Goal: Information Seeking & Learning: Learn about a topic

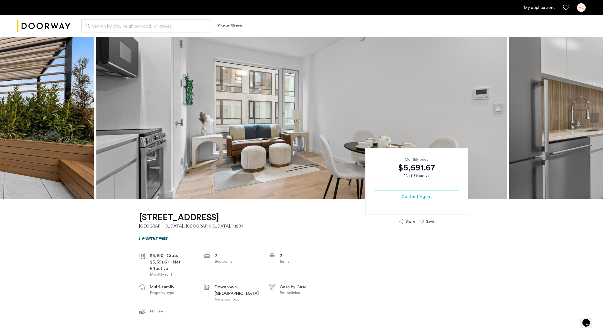
click at [593, 119] on button "Next apartment" at bounding box center [593, 117] width 9 height 9
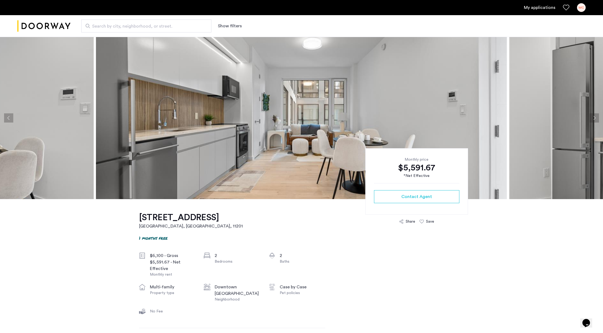
click at [593, 119] on button "Next apartment" at bounding box center [593, 117] width 9 height 9
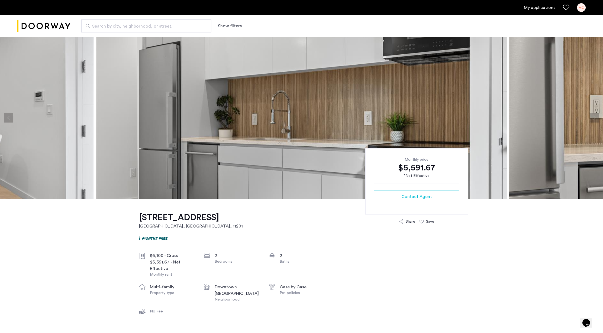
click at [593, 119] on button "Next apartment" at bounding box center [593, 117] width 9 height 9
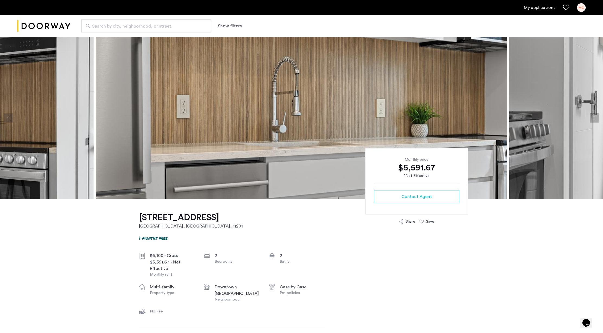
click at [593, 119] on button "Next apartment" at bounding box center [593, 117] width 9 height 9
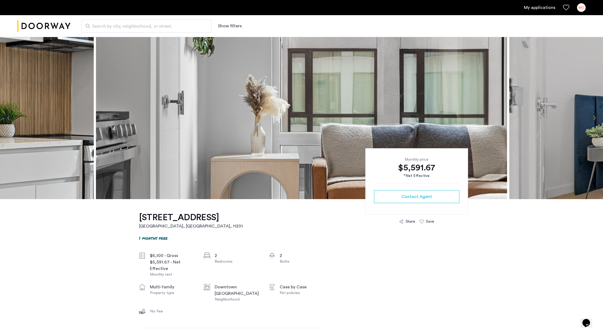
click at [593, 119] on button "Next apartment" at bounding box center [593, 117] width 9 height 9
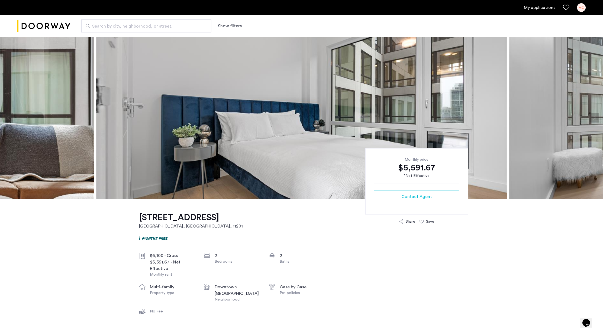
click at [593, 119] on button "Next apartment" at bounding box center [593, 117] width 9 height 9
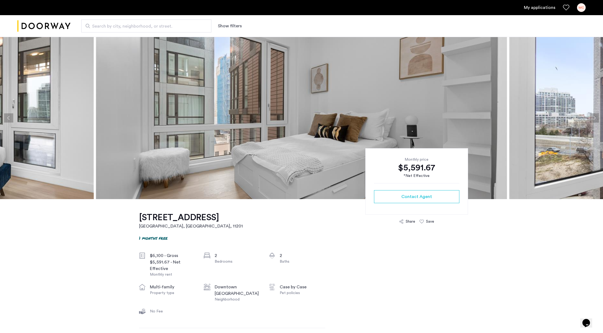
click at [593, 119] on button "Next apartment" at bounding box center [593, 117] width 9 height 9
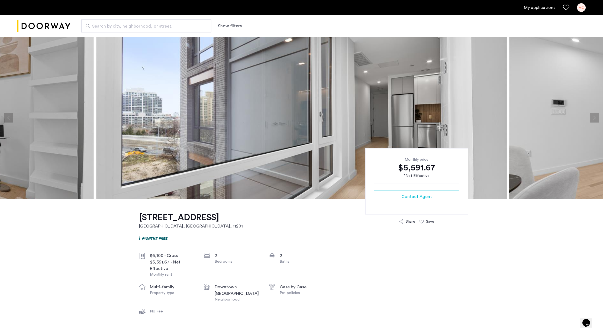
click at [8, 118] on button "Previous apartment" at bounding box center [8, 117] width 9 height 9
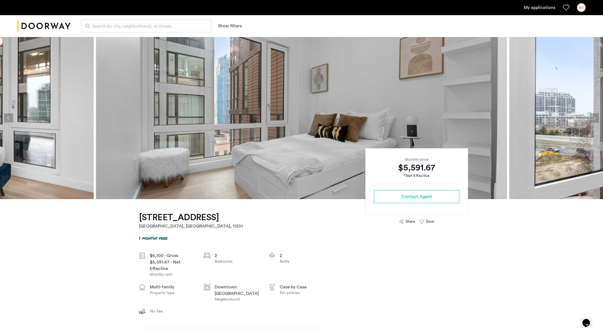
click at [597, 122] on button "Next apartment" at bounding box center [593, 117] width 9 height 9
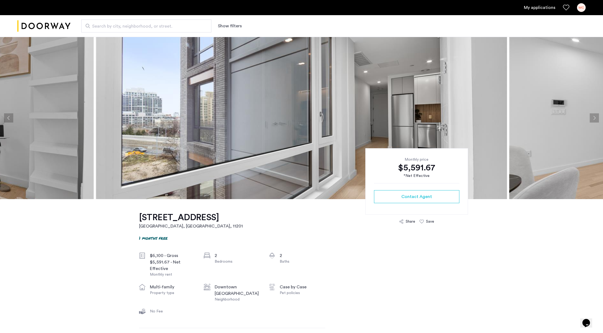
click at [597, 122] on button "Next apartment" at bounding box center [593, 117] width 9 height 9
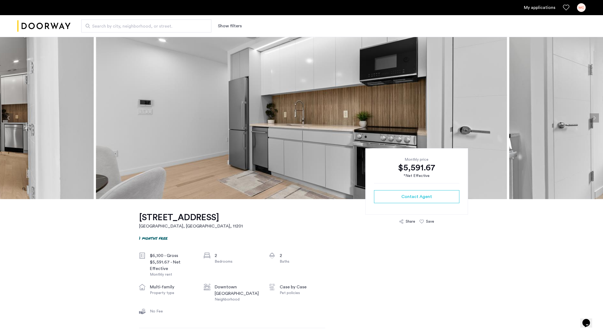
click at [597, 122] on button "Next apartment" at bounding box center [593, 117] width 9 height 9
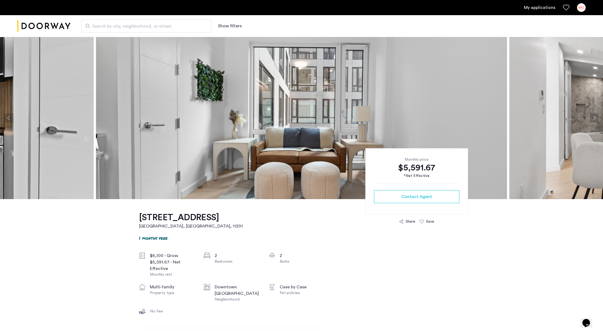
click at [597, 122] on button "Next apartment" at bounding box center [593, 117] width 9 height 9
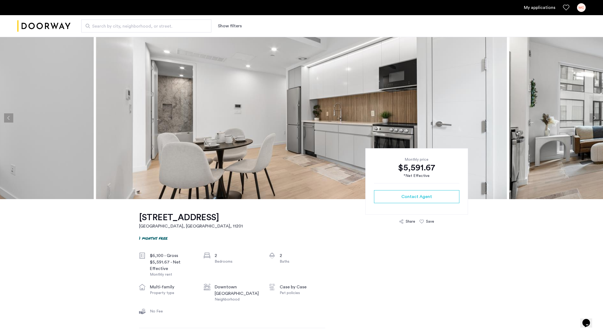
click at [597, 122] on button "Next apartment" at bounding box center [593, 117] width 9 height 9
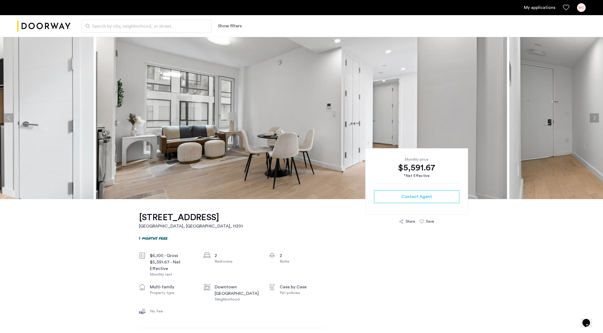
click at [597, 122] on button "Next apartment" at bounding box center [593, 117] width 9 height 9
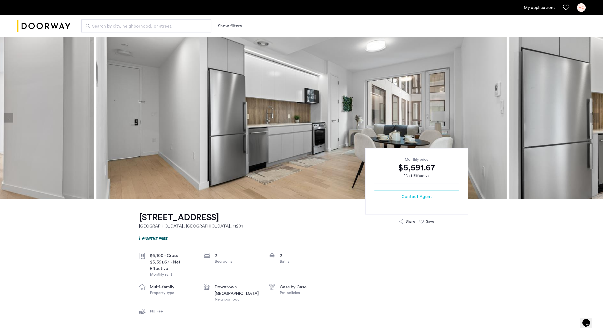
click at [597, 122] on button "Next apartment" at bounding box center [593, 117] width 9 height 9
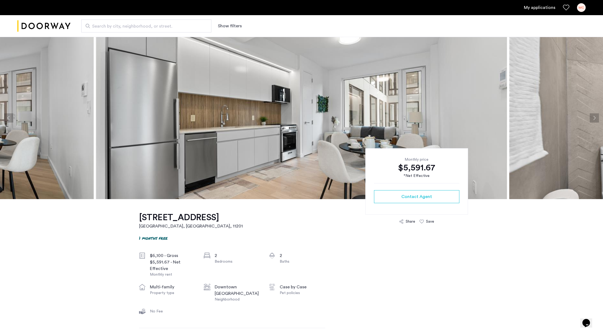
click at [597, 122] on button "Next apartment" at bounding box center [593, 117] width 9 height 9
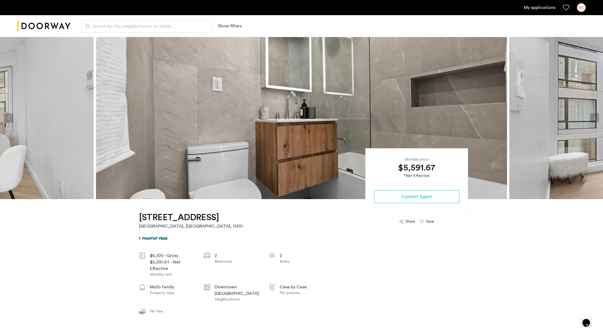
click at [597, 122] on button "Next apartment" at bounding box center [593, 117] width 9 height 9
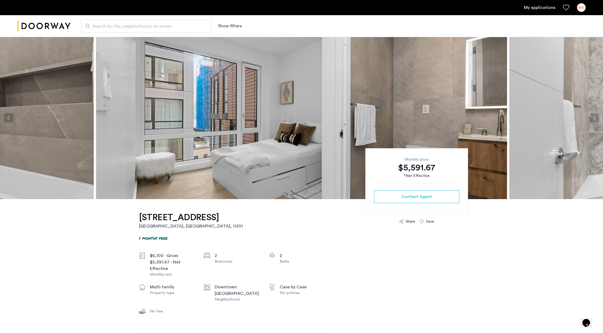
click at [597, 122] on button "Next apartment" at bounding box center [593, 117] width 9 height 9
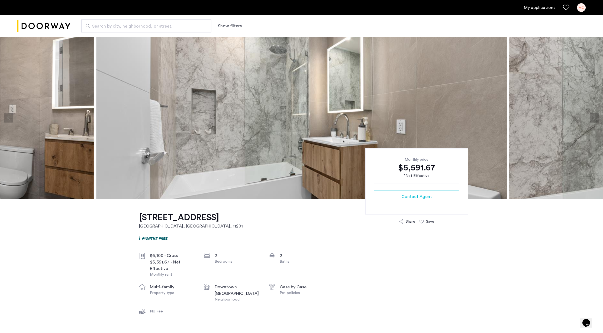
click at [597, 122] on button "Next apartment" at bounding box center [593, 117] width 9 height 9
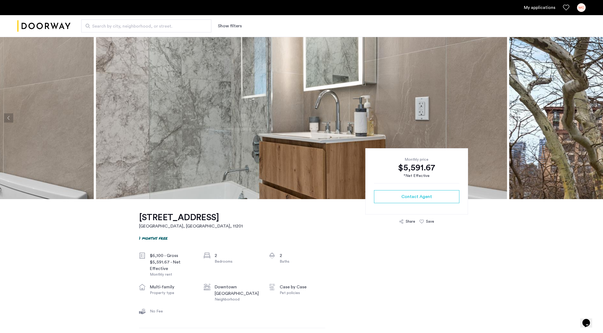
click at [597, 122] on button "Next apartment" at bounding box center [593, 117] width 9 height 9
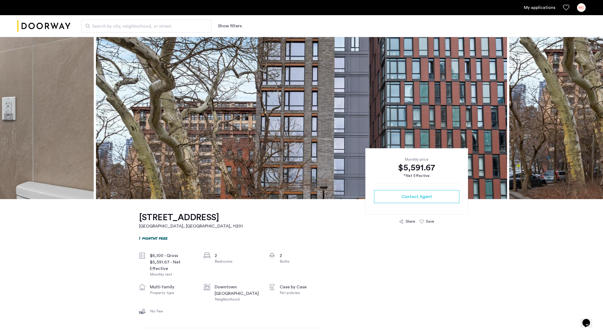
click at [597, 122] on button "Next apartment" at bounding box center [593, 117] width 9 height 9
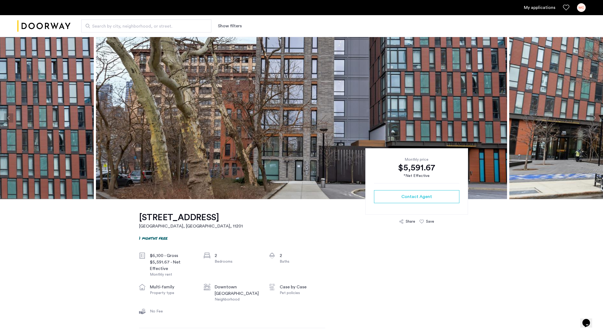
click at [594, 120] on button "Next apartment" at bounding box center [593, 117] width 9 height 9
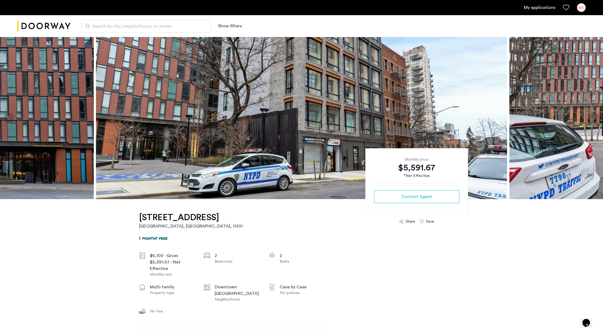
click at [594, 120] on button "Next apartment" at bounding box center [593, 117] width 9 height 9
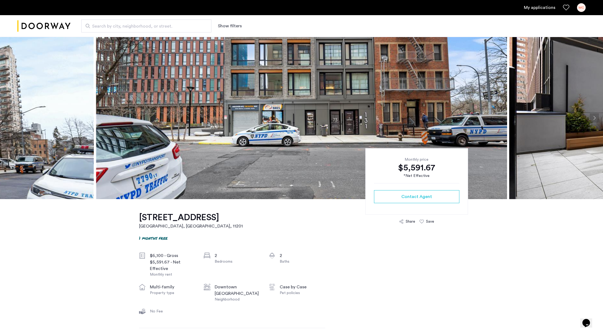
click at [594, 120] on button "Next apartment" at bounding box center [593, 117] width 9 height 9
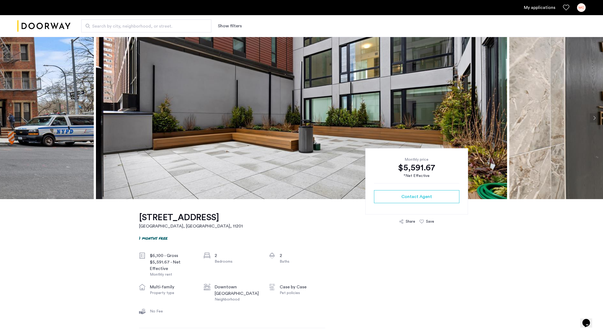
click at [594, 120] on button "Next apartment" at bounding box center [593, 117] width 9 height 9
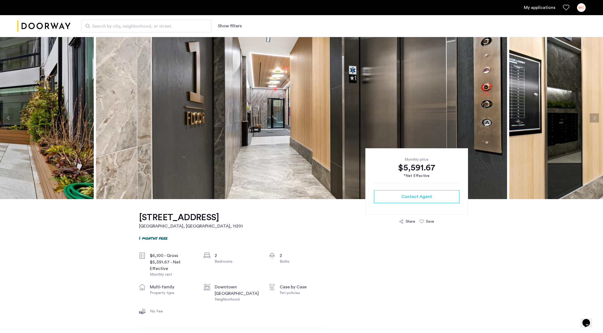
click at [596, 118] on button "Next apartment" at bounding box center [593, 117] width 9 height 9
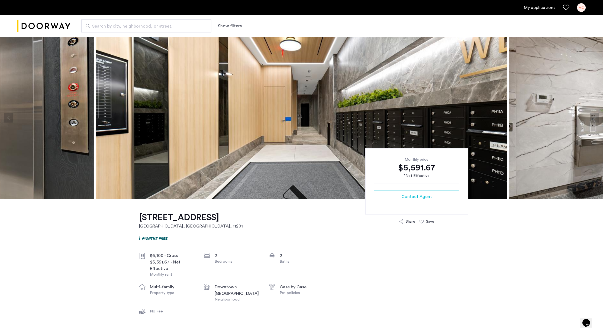
click at [596, 118] on button "Next apartment" at bounding box center [593, 117] width 9 height 9
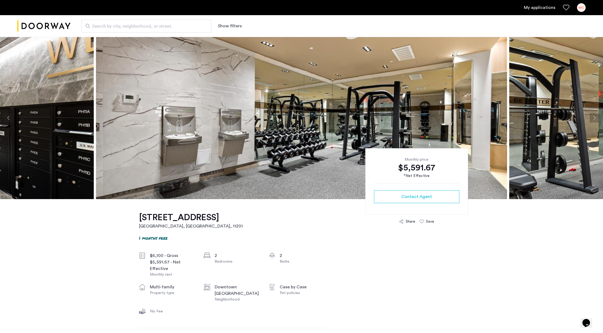
click at [596, 118] on button "Next apartment" at bounding box center [593, 117] width 9 height 9
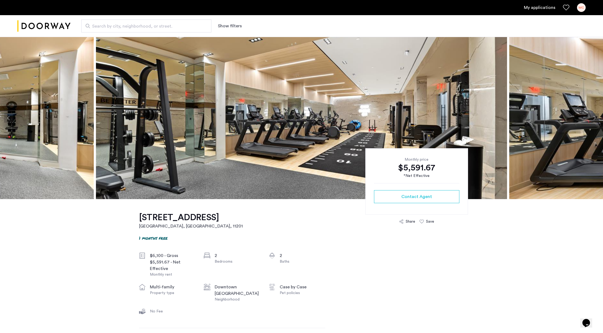
click at [596, 118] on button "Next apartment" at bounding box center [593, 117] width 9 height 9
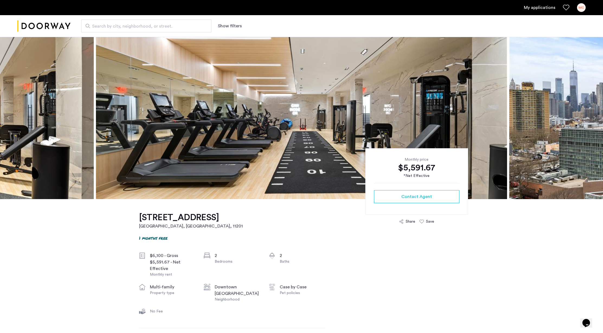
click at [596, 118] on button "Next apartment" at bounding box center [593, 117] width 9 height 9
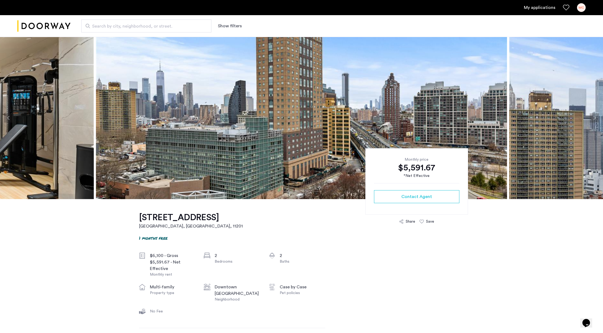
click at [596, 118] on button "Next apartment" at bounding box center [593, 117] width 9 height 9
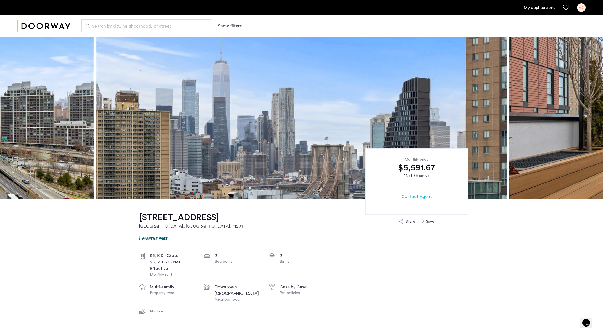
click at [596, 118] on button "Next apartment" at bounding box center [593, 117] width 9 height 9
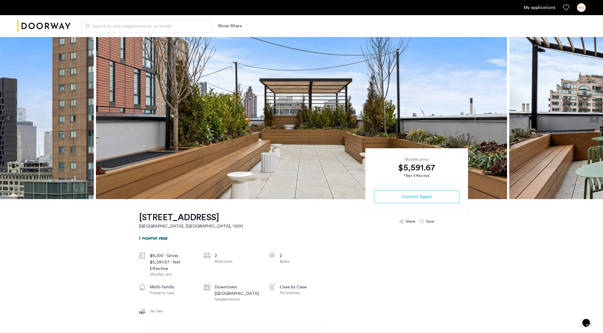
click at [596, 118] on button "Next apartment" at bounding box center [593, 117] width 9 height 9
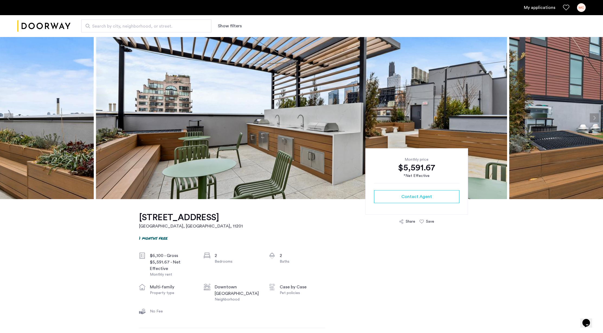
click at [596, 118] on button "Next apartment" at bounding box center [593, 117] width 9 height 9
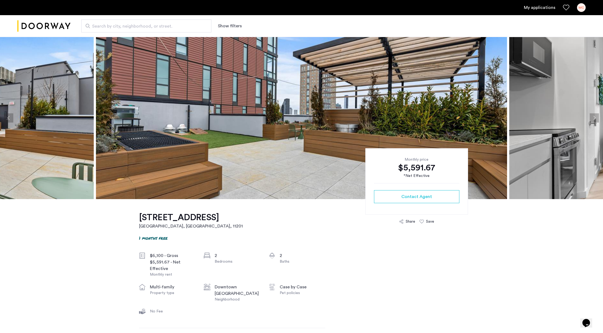
click at [596, 118] on button "Next apartment" at bounding box center [593, 117] width 9 height 9
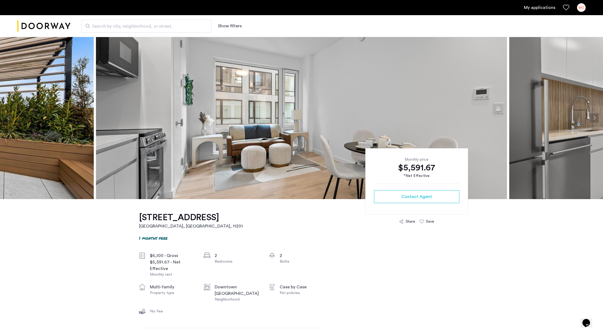
click at [596, 118] on button "Next apartment" at bounding box center [593, 117] width 9 height 9
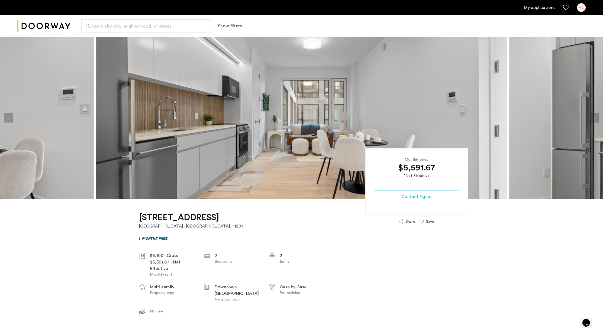
click at [596, 118] on button "Next apartment" at bounding box center [593, 117] width 9 height 9
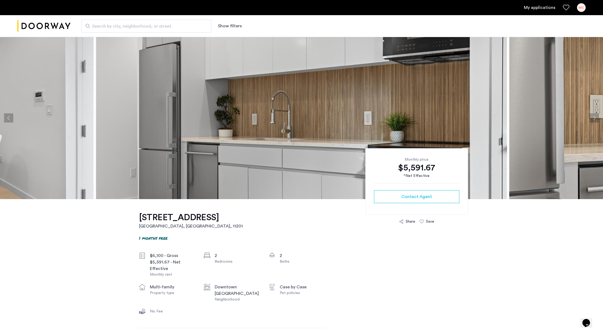
click at [596, 118] on button "Next apartment" at bounding box center [593, 117] width 9 height 9
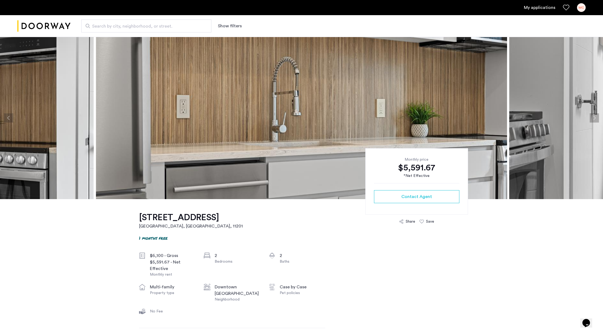
click at [596, 118] on button "Next apartment" at bounding box center [593, 117] width 9 height 9
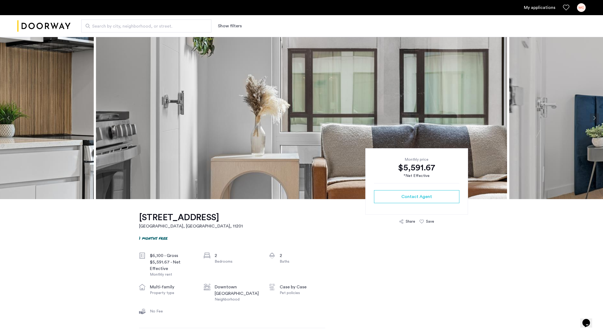
click at [596, 118] on button "Next apartment" at bounding box center [593, 117] width 9 height 9
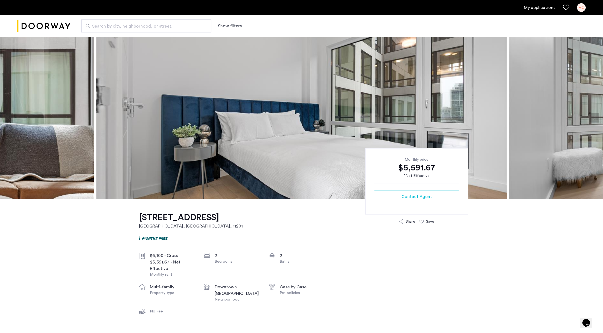
click at [596, 118] on button "Next apartment" at bounding box center [593, 117] width 9 height 9
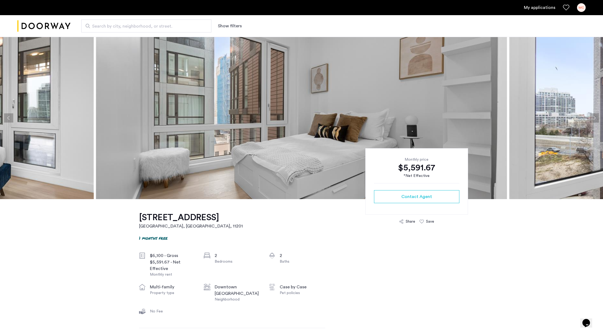
click at [8, 118] on button "Previous apartment" at bounding box center [8, 117] width 9 height 9
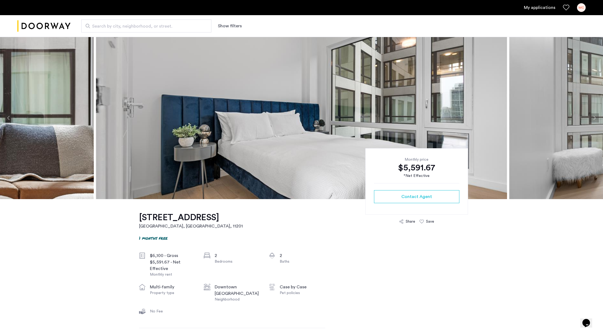
click at [596, 119] on button "Next apartment" at bounding box center [593, 117] width 9 height 9
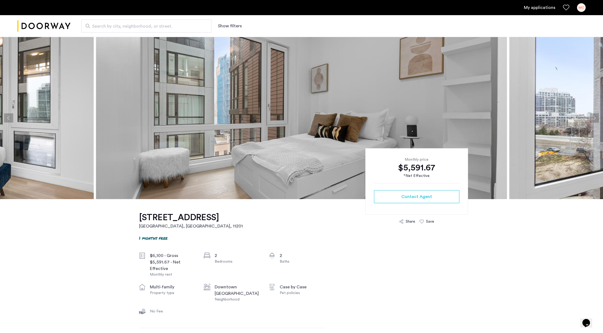
click at [596, 119] on button "Next apartment" at bounding box center [593, 117] width 9 height 9
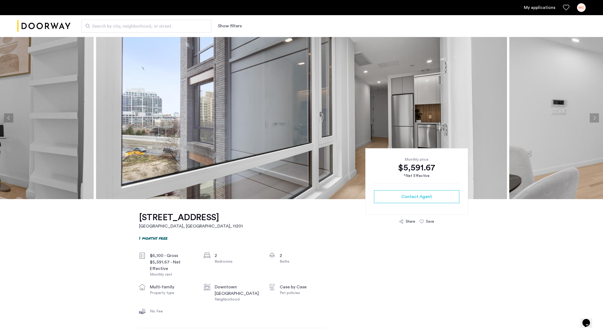
click at [596, 119] on button "Next apartment" at bounding box center [593, 117] width 9 height 9
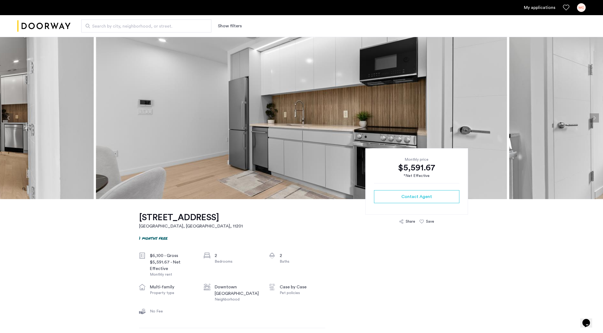
click at [596, 119] on button "Next apartment" at bounding box center [593, 117] width 9 height 9
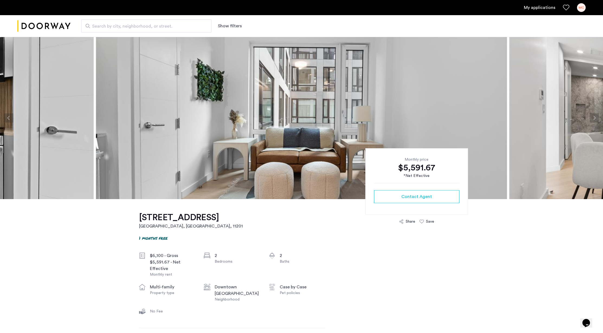
click at [596, 119] on button "Next apartment" at bounding box center [593, 117] width 9 height 9
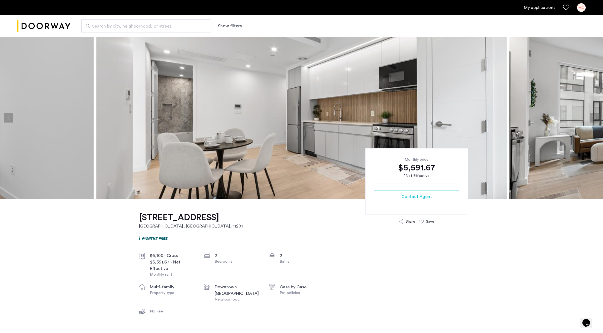
click at [596, 119] on button "Next apartment" at bounding box center [593, 117] width 9 height 9
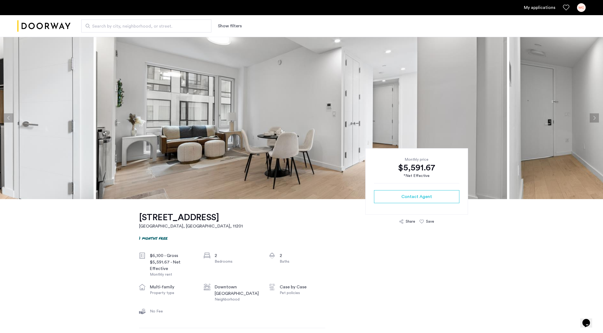
click at [596, 119] on button "Next apartment" at bounding box center [593, 117] width 9 height 9
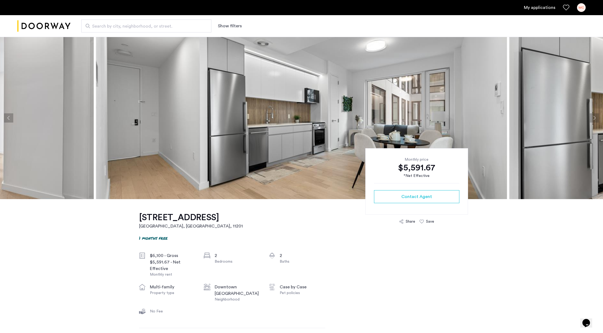
click at [596, 119] on button "Next apartment" at bounding box center [593, 117] width 9 height 9
